Goal: Ask a question

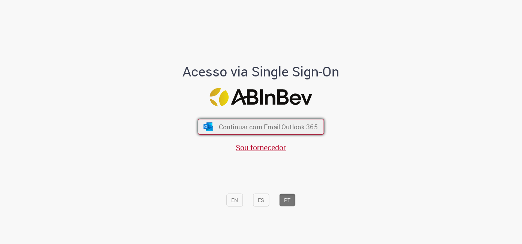
click at [228, 126] on span "Continuar com Email Outlook 365" at bounding box center [268, 126] width 99 height 9
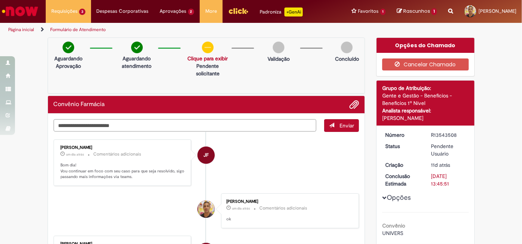
click at [219, 124] on textarea "Digite sua mensagem aqui..." at bounding box center [185, 125] width 263 height 12
type textarea "**"
click at [335, 127] on button "Enviar" at bounding box center [341, 125] width 35 height 13
